Goal: Navigation & Orientation: Go to known website

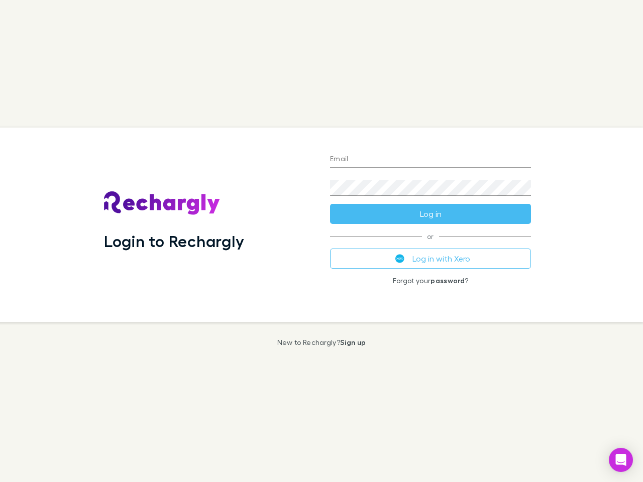
click at [321, 241] on div "Login to Rechargly" at bounding box center [209, 225] width 226 height 195
click at [430, 160] on input "Email" at bounding box center [430, 160] width 201 height 16
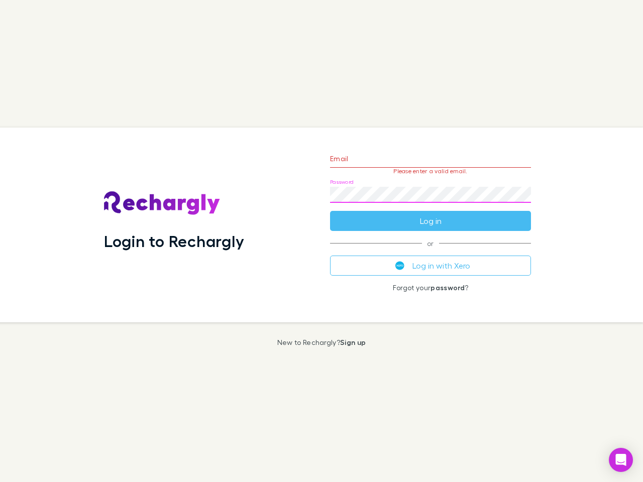
click at [430, 214] on form "Email Please enter a valid email. Password Log in" at bounding box center [430, 187] width 201 height 87
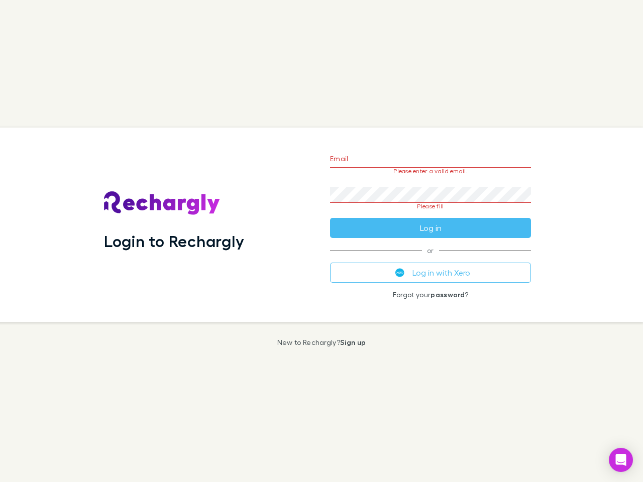
click at [430, 259] on div "Email Please enter a valid email. Password Please fill Log in or Log in with Xe…" at bounding box center [430, 225] width 217 height 195
click at [621, 460] on icon "Open Intercom Messenger" at bounding box center [621, 460] width 11 height 12
